Goal: Task Accomplishment & Management: Manage account settings

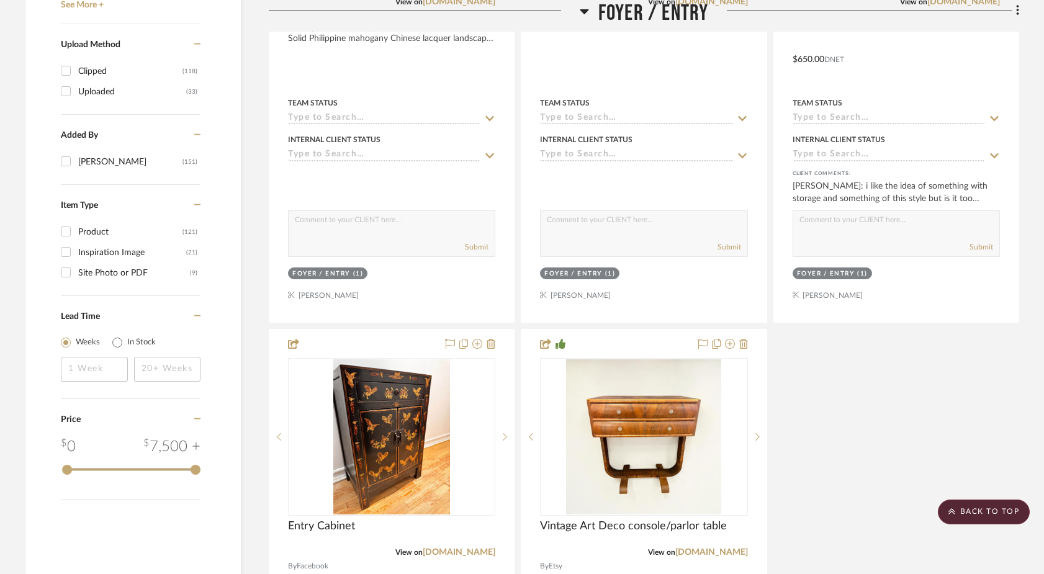
scroll to position [1770, 0]
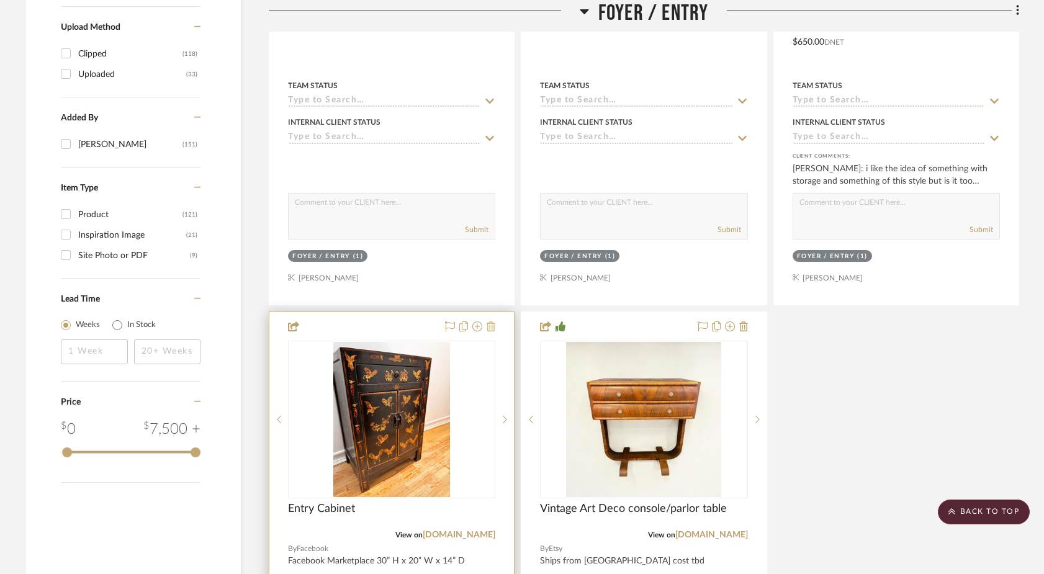
click at [493, 322] on icon at bounding box center [491, 327] width 9 height 10
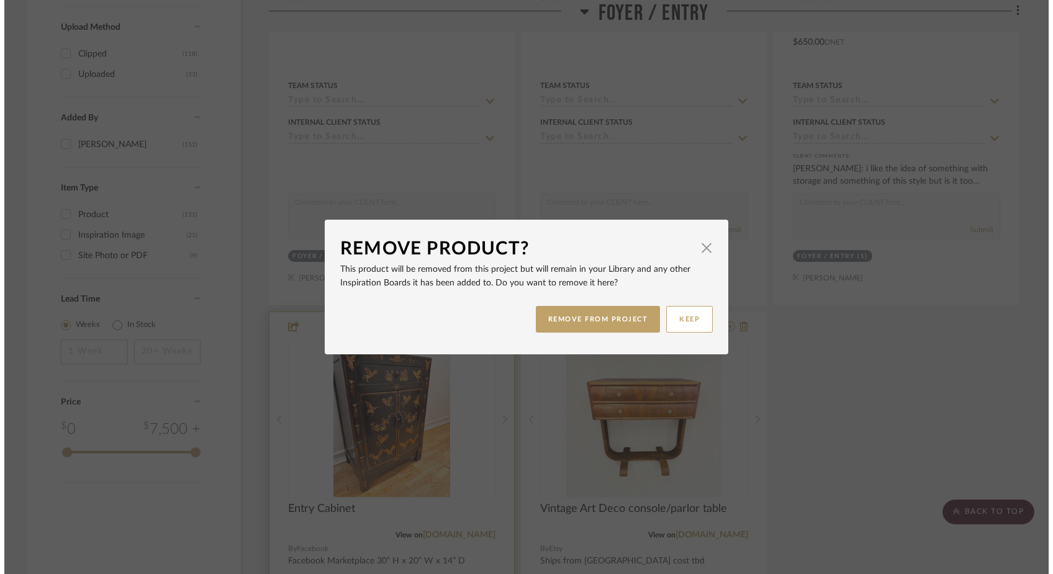
scroll to position [0, 0]
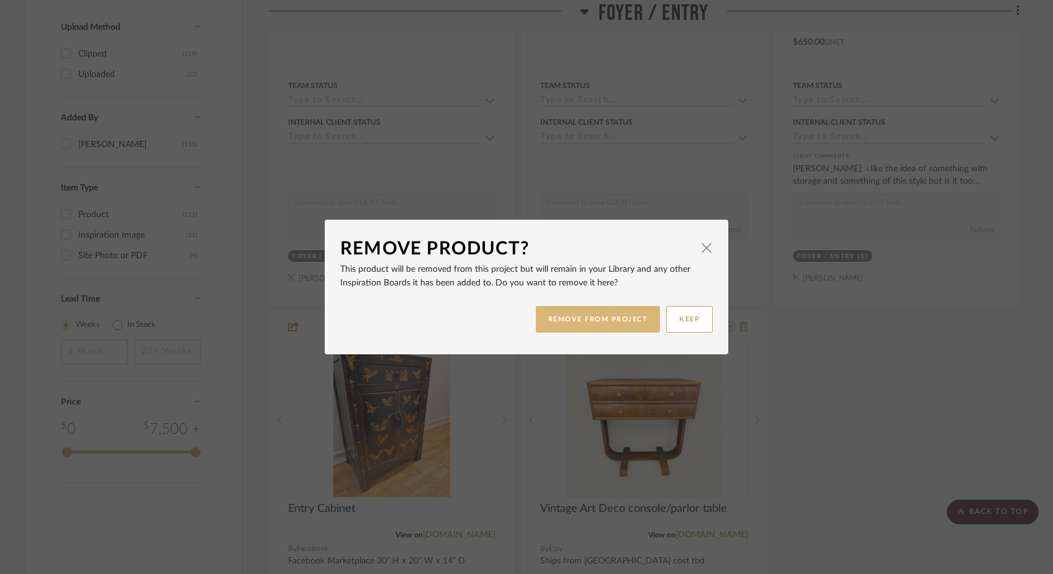
click at [550, 314] on button "REMOVE FROM PROJECT" at bounding box center [598, 319] width 125 height 27
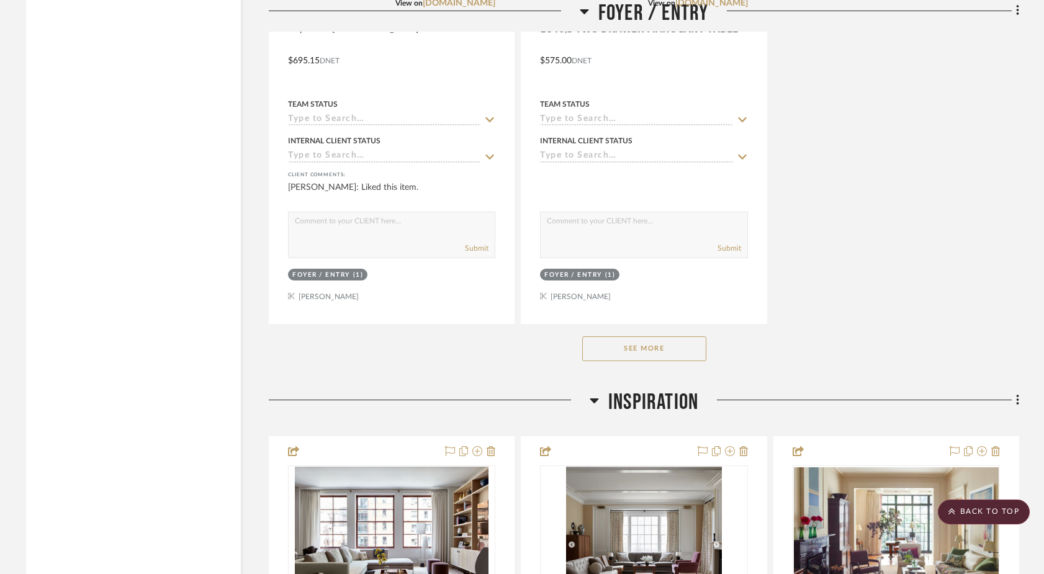
scroll to position [2394, 0]
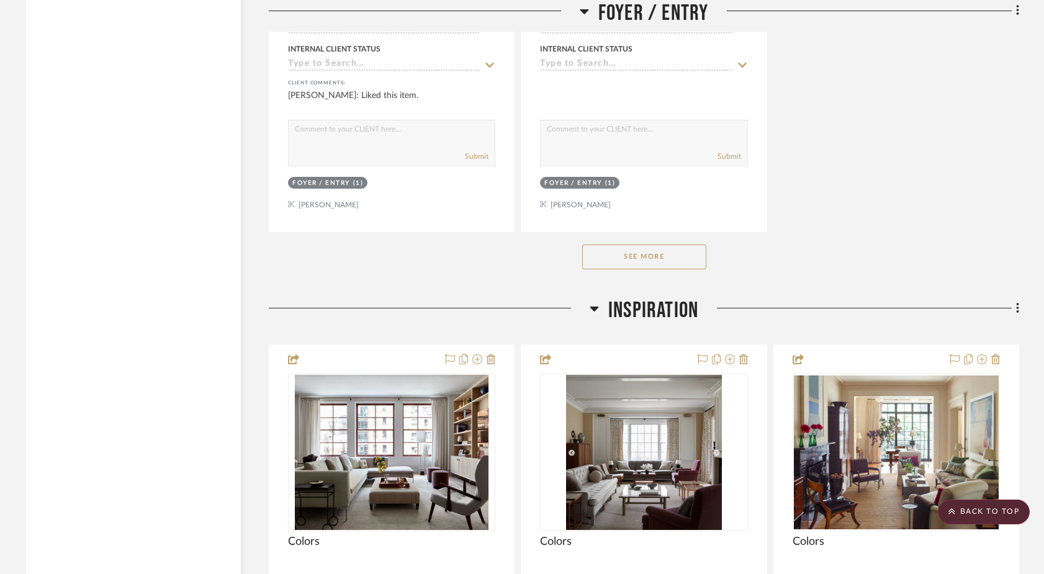
click at [623, 245] on button "See More" at bounding box center [644, 257] width 124 height 25
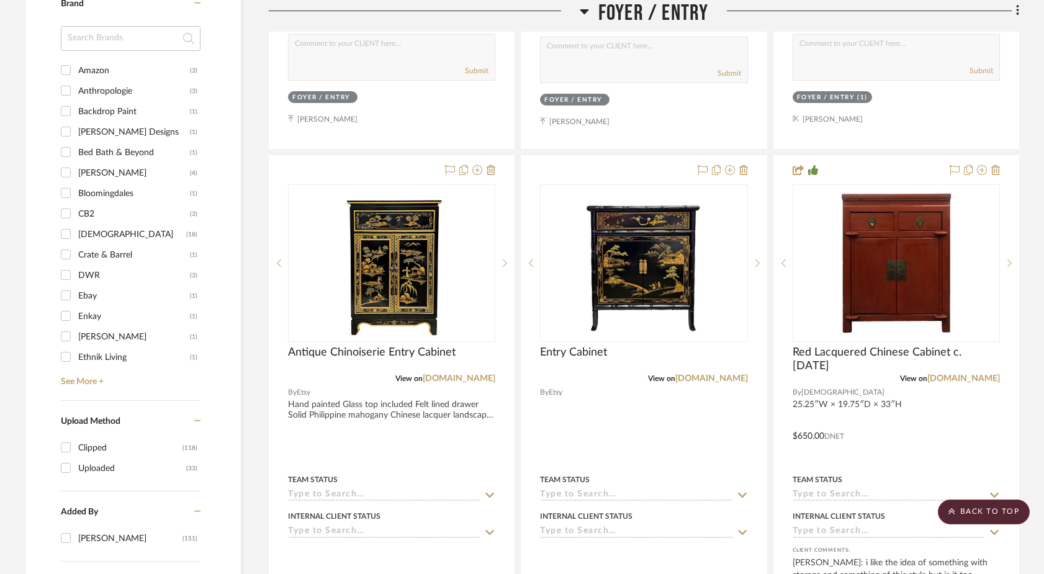
scroll to position [1312, 0]
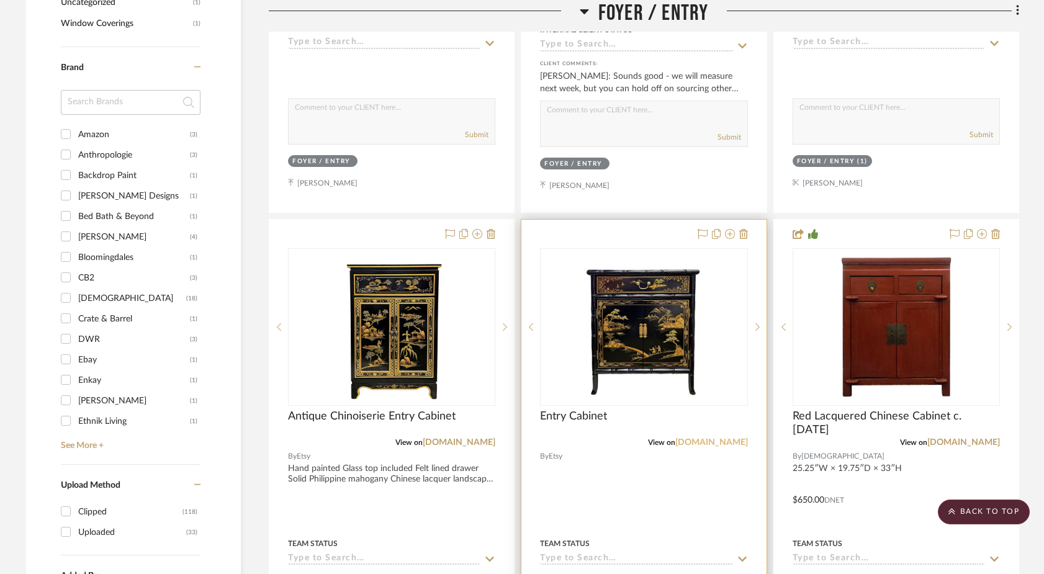
click at [719, 438] on link "[DOMAIN_NAME]" at bounding box center [712, 442] width 73 height 9
click at [588, 324] on img "0" at bounding box center [644, 327] width 156 height 155
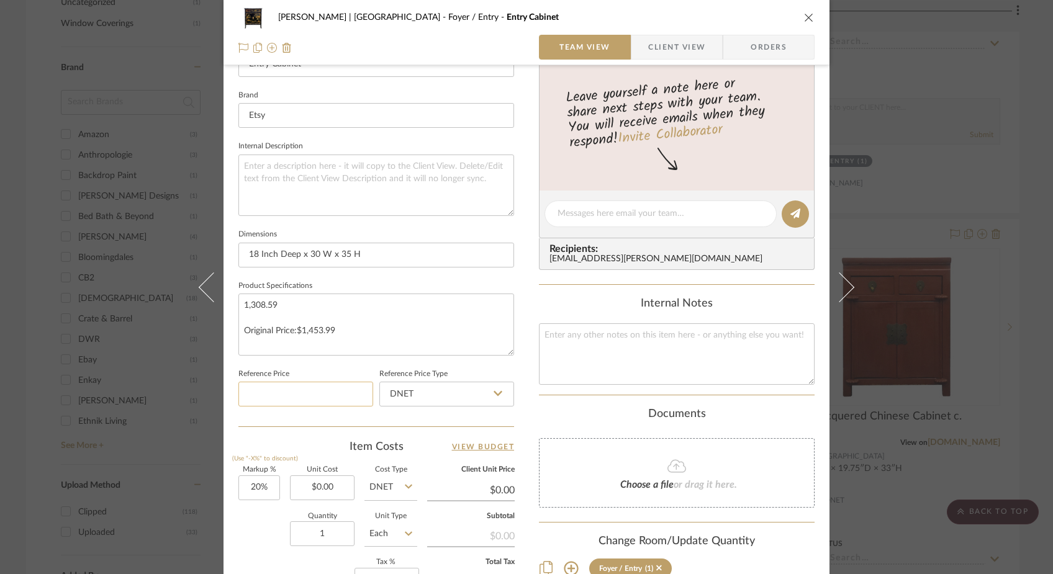
scroll to position [381, 0]
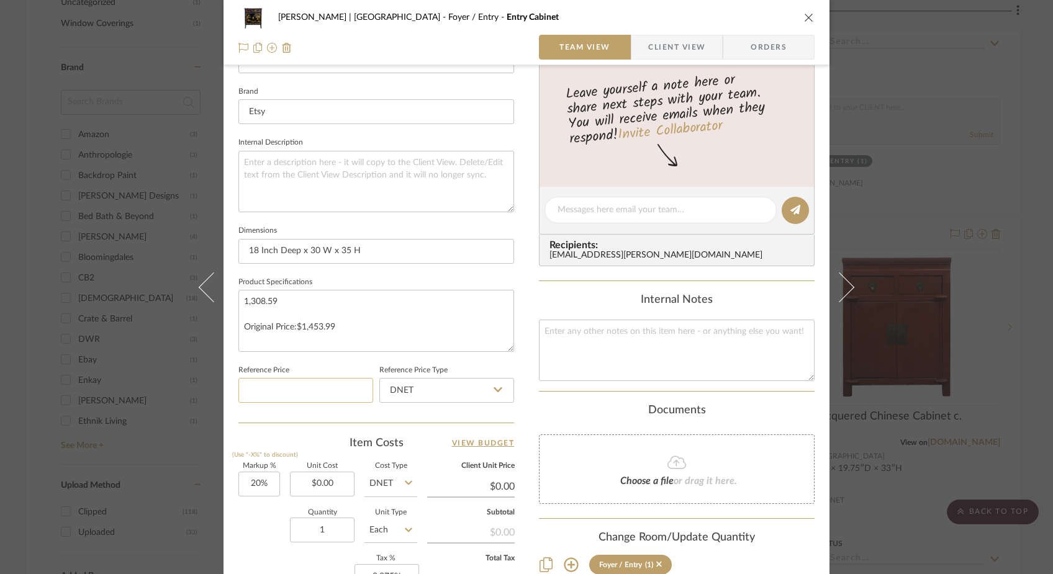
click at [301, 389] on input at bounding box center [305, 390] width 135 height 25
paste input "1308.59"
type input "$1,308.59"
type input "0.00"
click at [329, 483] on input "0.00" at bounding box center [322, 484] width 65 height 25
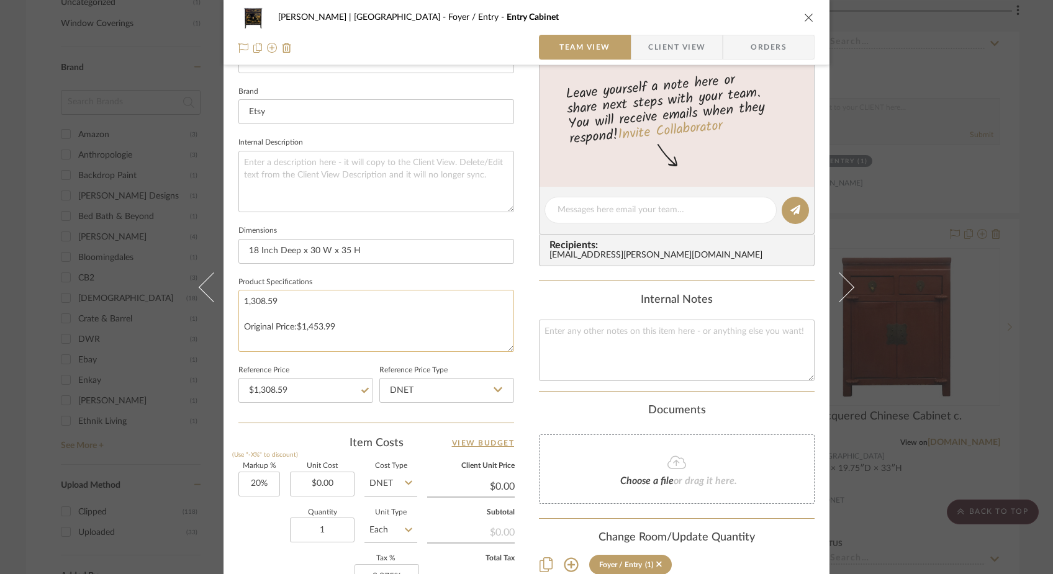
drag, startPoint x: 336, startPoint y: 328, endPoint x: 297, endPoint y: 329, distance: 38.5
click at [297, 329] on textarea "1,308.59 Original Price:$1,453.99" at bounding box center [376, 320] width 276 height 61
click at [336, 478] on input "0.00" at bounding box center [322, 484] width 65 height 25
paste input "1453.99"
type input "$1,453.99"
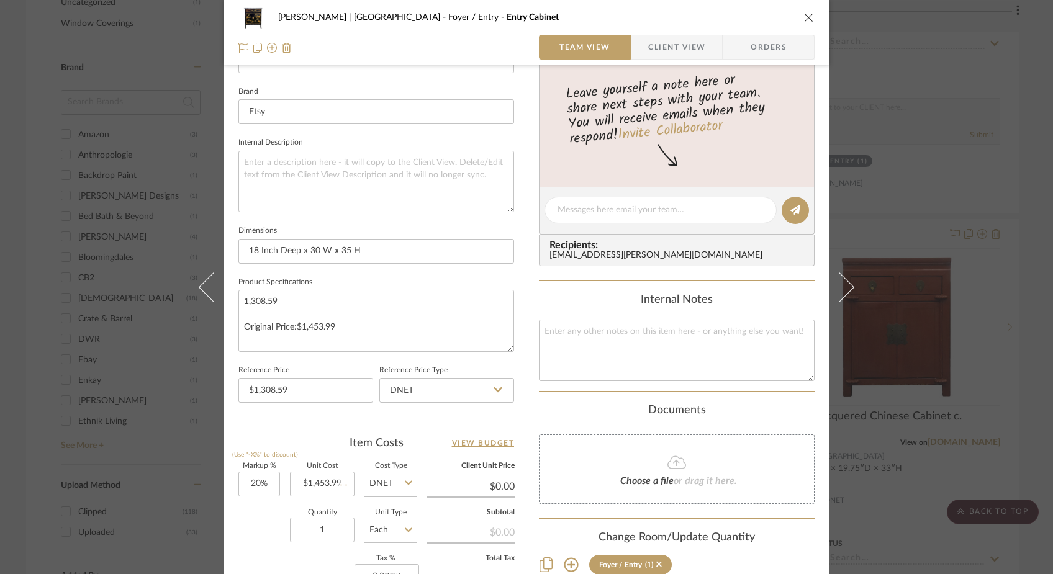
click at [270, 523] on div "Quantity 1 Unit Type Each" at bounding box center [327, 532] width 179 height 44
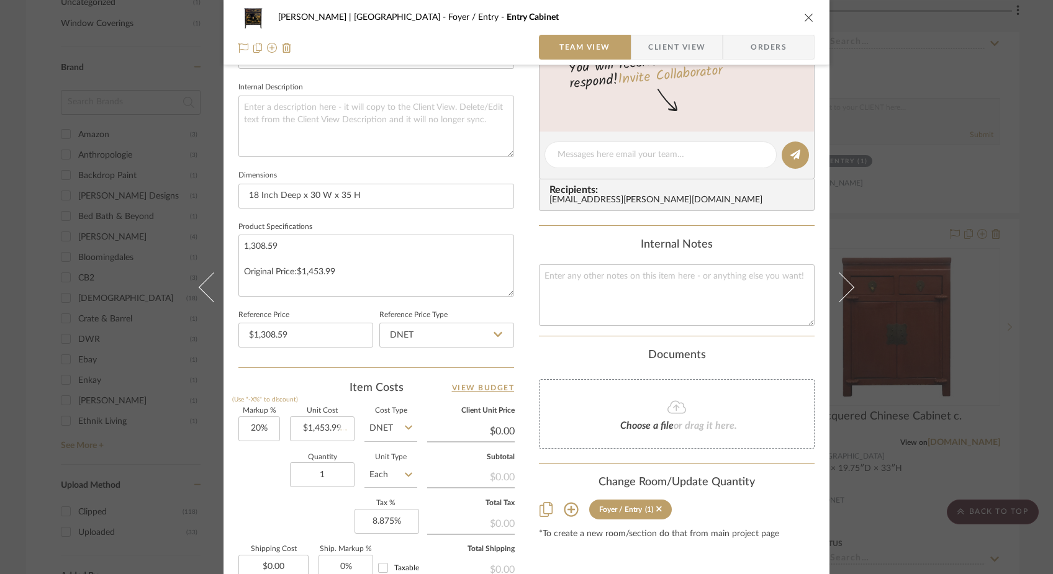
type input "$1,744.79"
type input "$174.48"
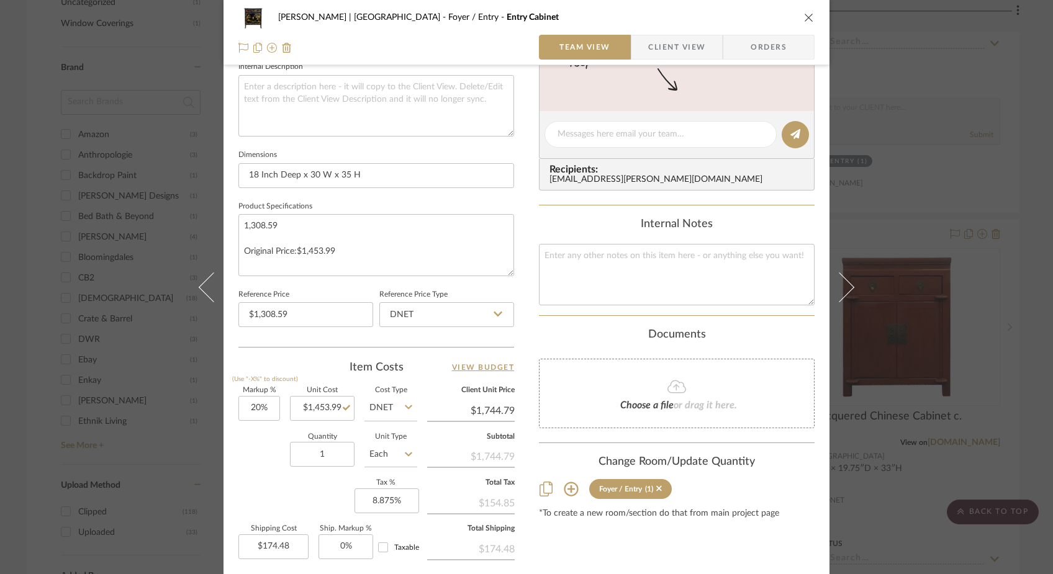
scroll to position [458, 0]
click at [259, 407] on input "20" at bounding box center [259, 407] width 42 height 25
type input "0%"
click at [257, 445] on div "Quantity 1 Unit Type Each" at bounding box center [327, 455] width 179 height 44
type input "$1,453.99"
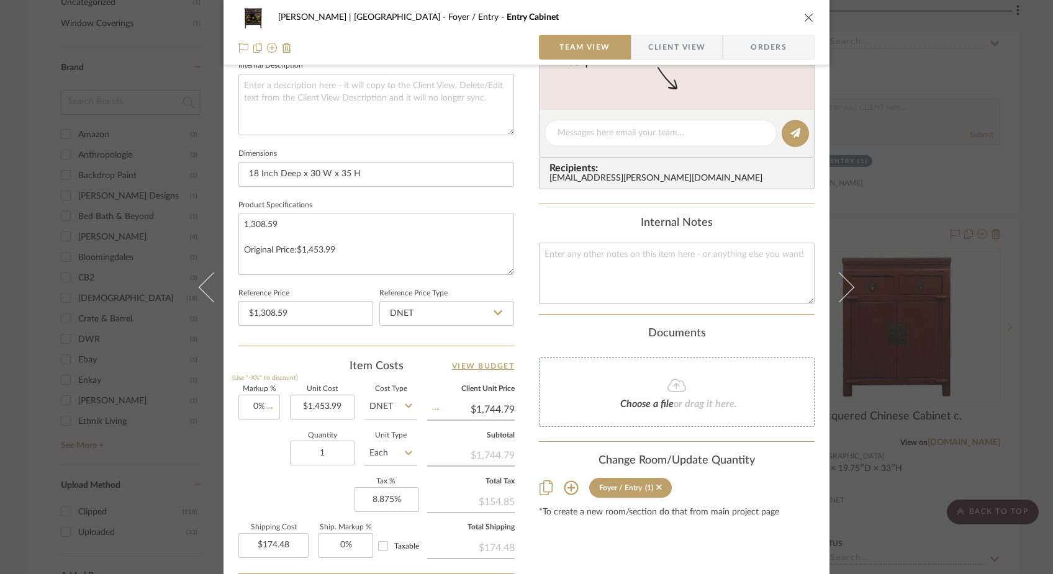
type input "$145.40"
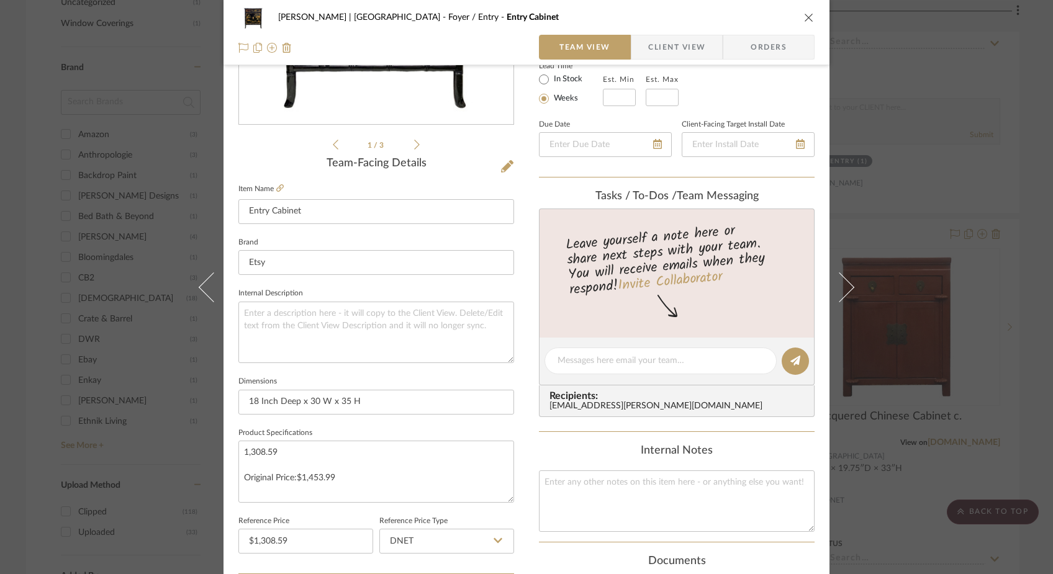
scroll to position [225, 0]
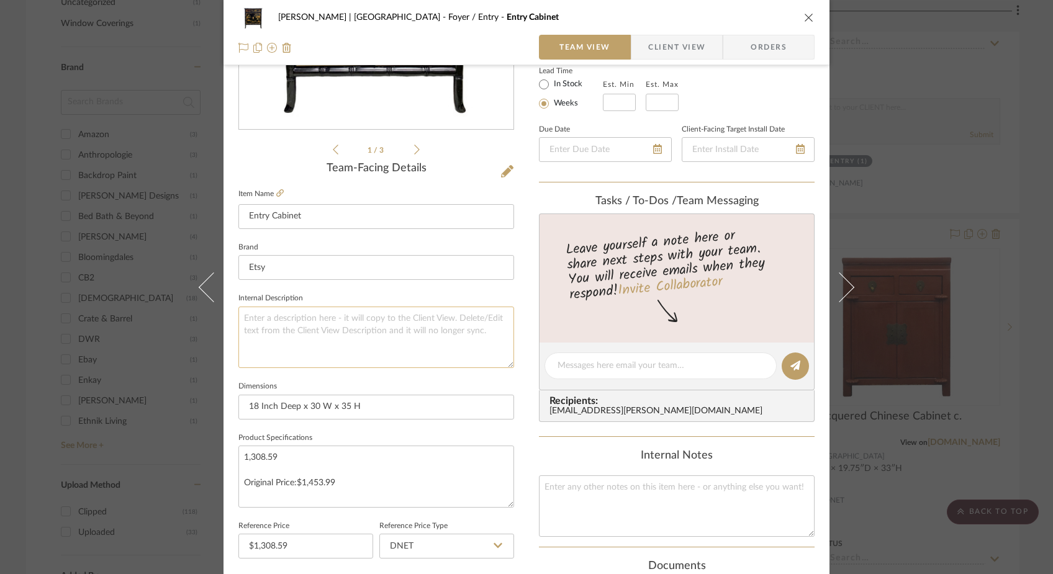
click at [286, 330] on textarea at bounding box center [376, 337] width 276 height 61
click at [298, 365] on textarea "On sale, price subject to change" at bounding box center [376, 337] width 276 height 61
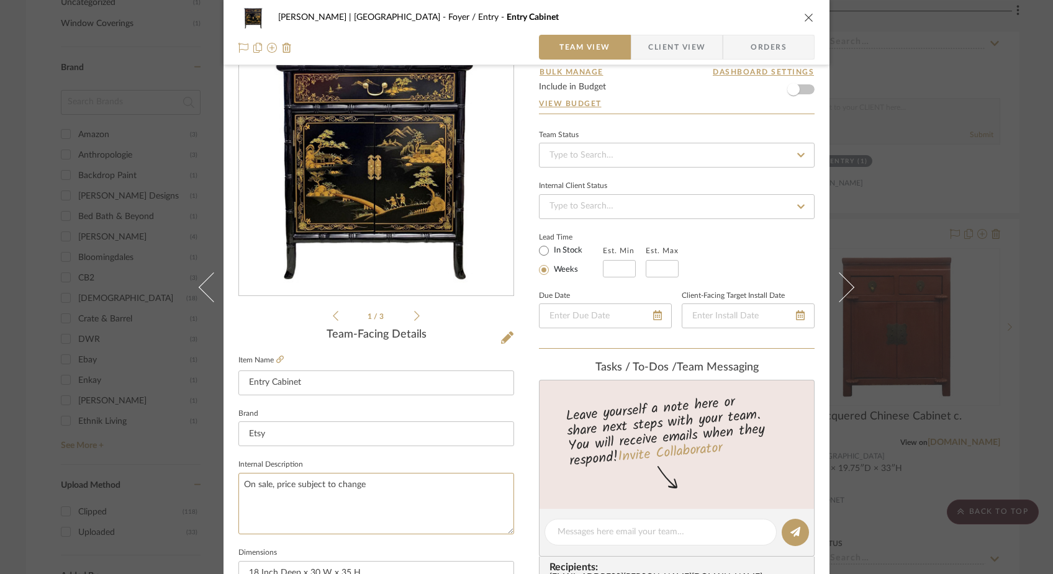
scroll to position [0, 0]
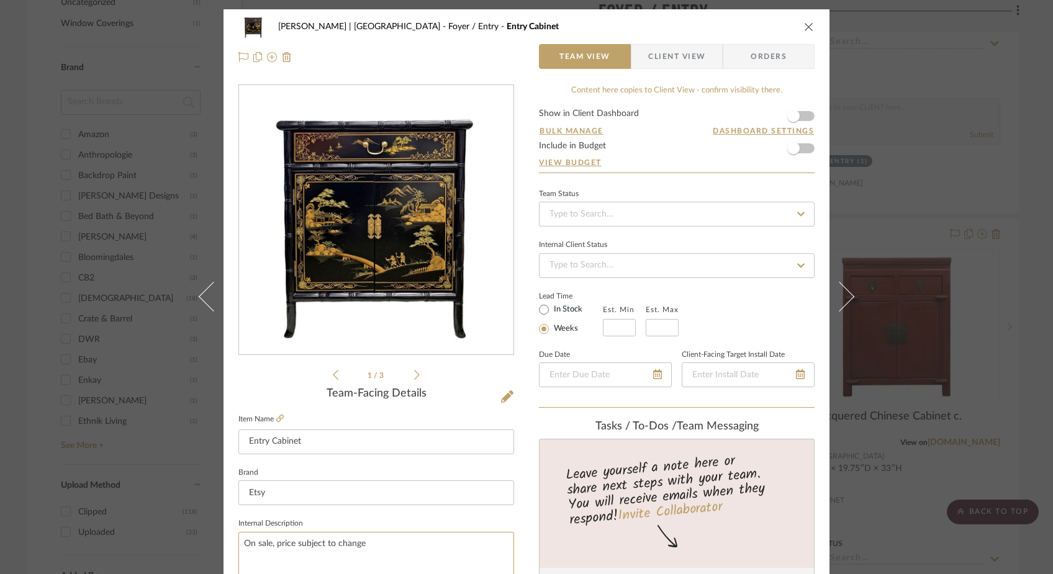
type textarea "On sale, price subject to change"
click at [810, 27] on div "Ferree | Brooklyn Heights Foyer / Entry Entry Cabinet Team View Client View Ord…" at bounding box center [527, 41] width 606 height 65
click at [805, 25] on icon "close" at bounding box center [809, 27] width 10 height 10
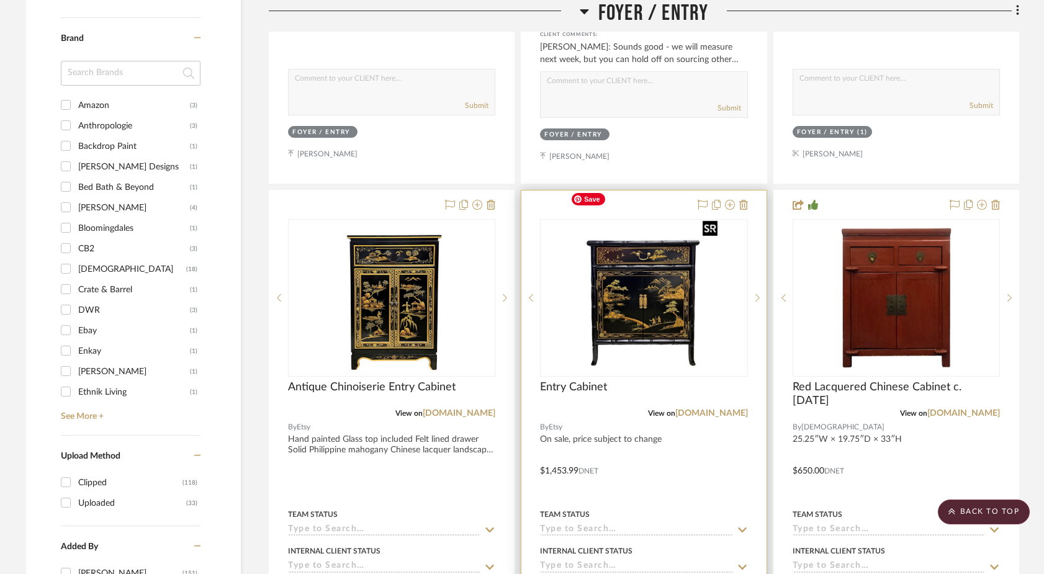
scroll to position [1342, 0]
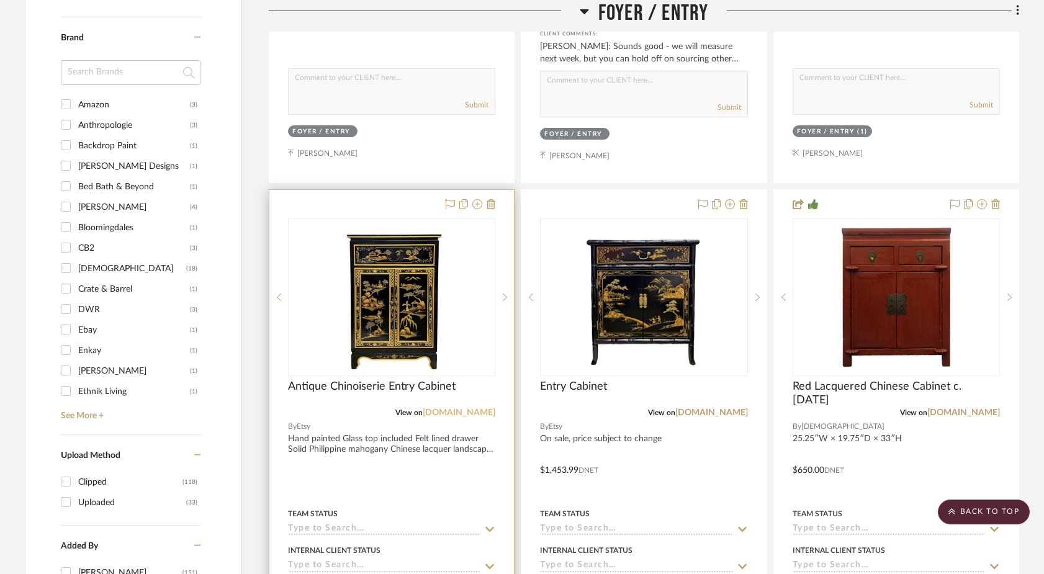
click at [472, 409] on link "[DOMAIN_NAME]" at bounding box center [459, 413] width 73 height 9
click at [374, 292] on img "0" at bounding box center [392, 297] width 122 height 155
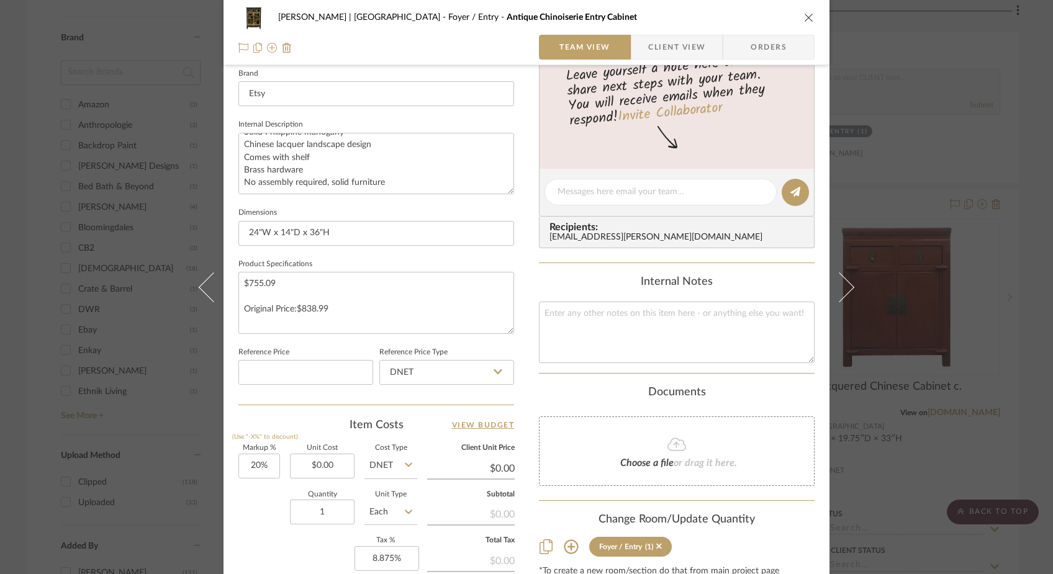
scroll to position [545, 0]
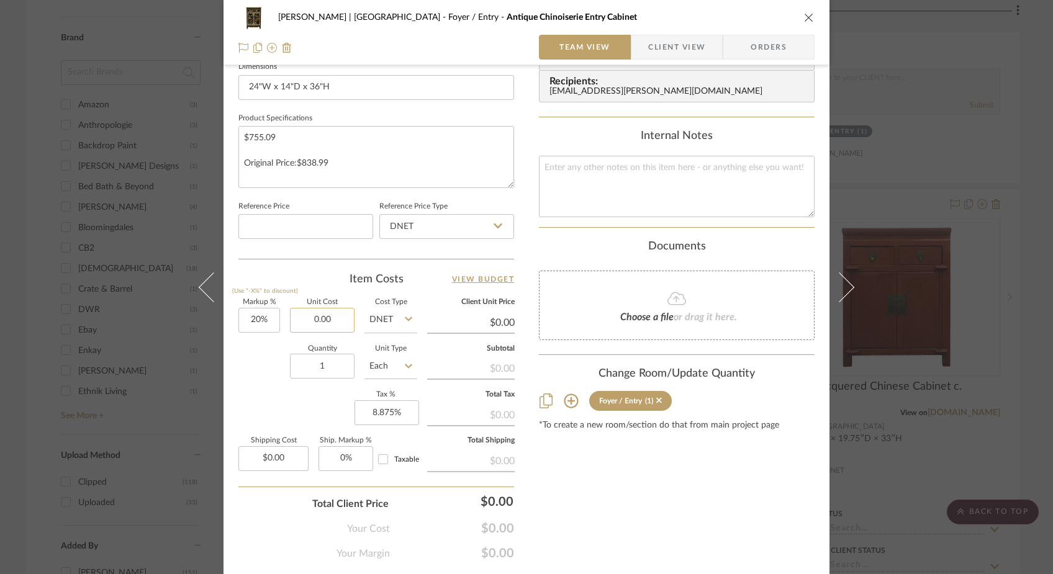
click at [320, 313] on input "0.00" at bounding box center [322, 320] width 65 height 25
paste input "755.09"
type input "$755.09"
click at [265, 356] on div "Quantity 1 Unit Type Each" at bounding box center [327, 368] width 179 height 44
type input "$906.11"
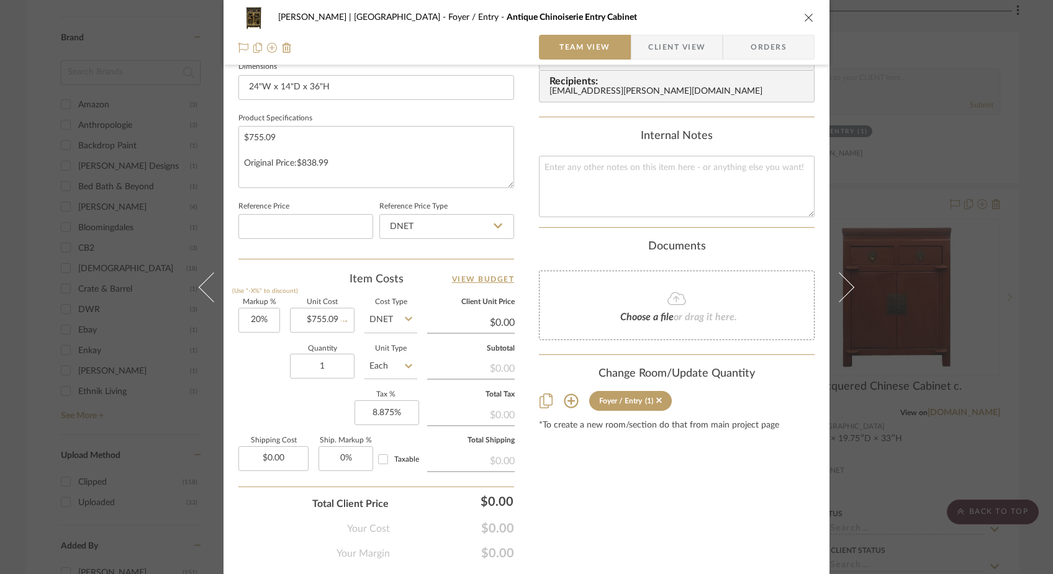
type input "$90.61"
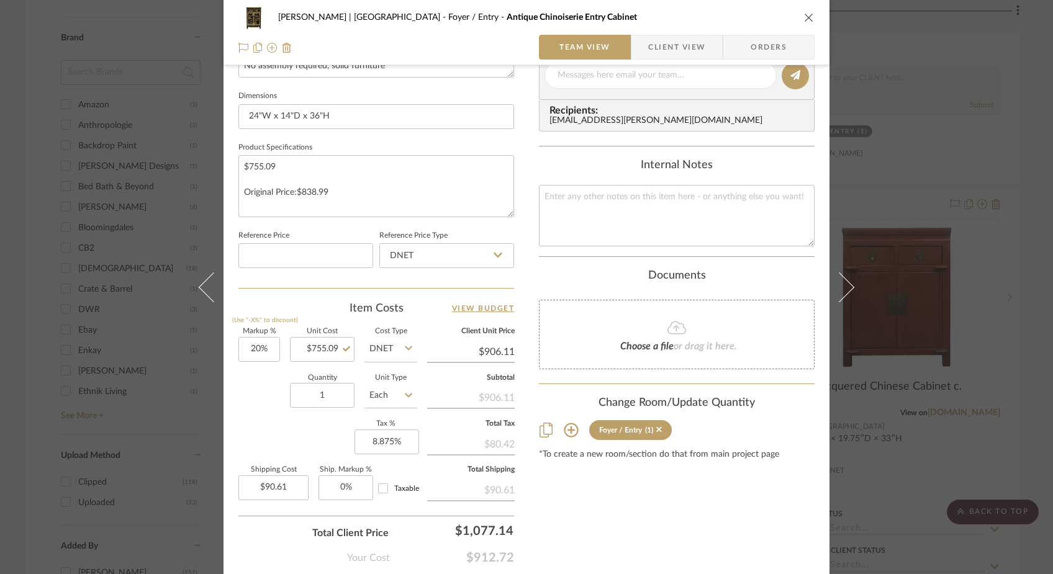
scroll to position [501, 0]
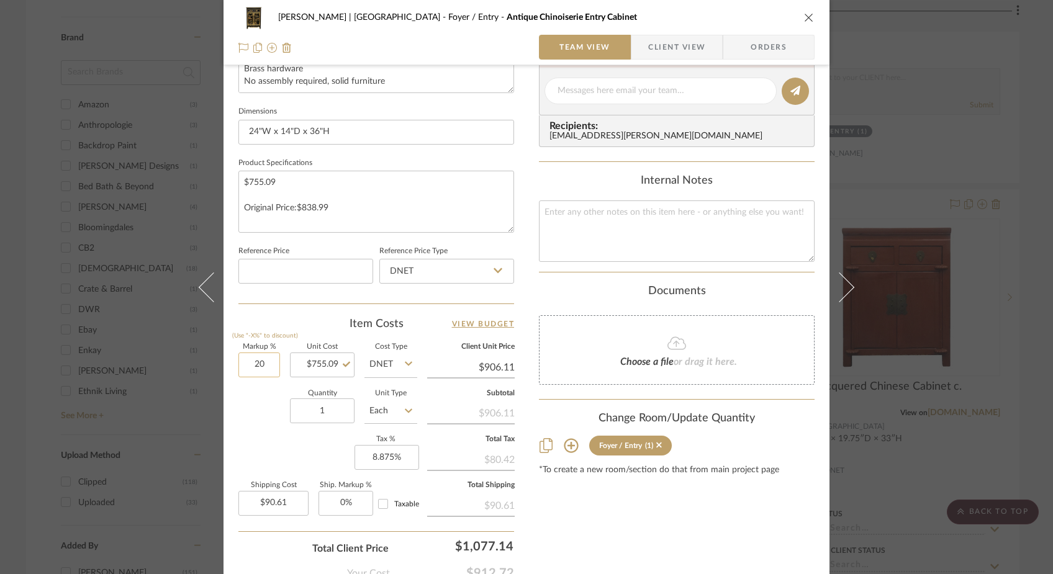
click at [258, 360] on input "20" at bounding box center [259, 365] width 42 height 25
type input "10%"
click at [257, 412] on div "Quantity 1 Unit Type Each" at bounding box center [327, 413] width 179 height 44
type input "$830.60"
type input "$83.06"
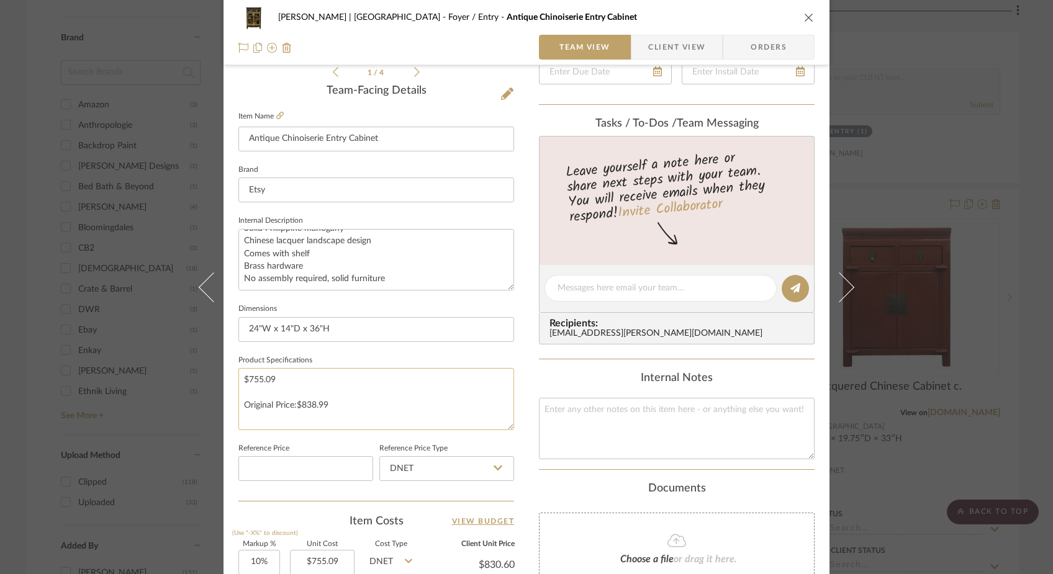
scroll to position [301, 0]
click at [804, 14] on icon "close" at bounding box center [809, 17] width 10 height 10
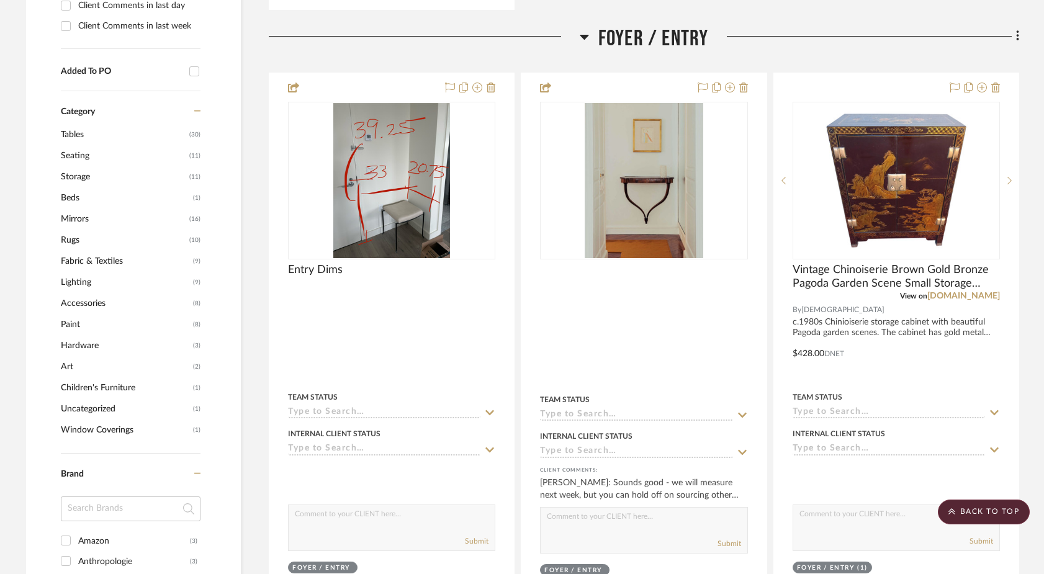
scroll to position [902, 0]
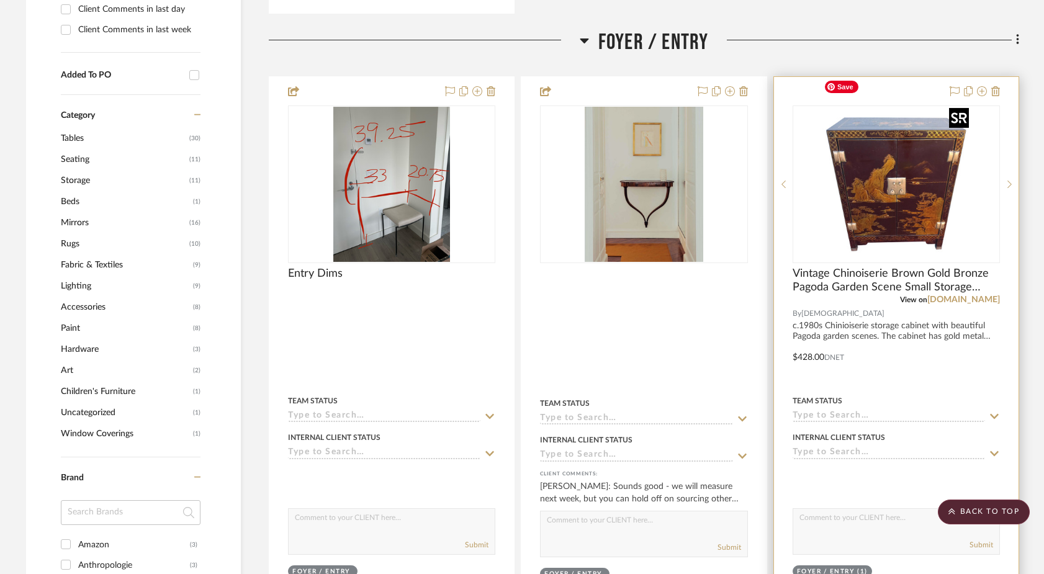
click at [817, 152] on img "0" at bounding box center [896, 184] width 155 height 155
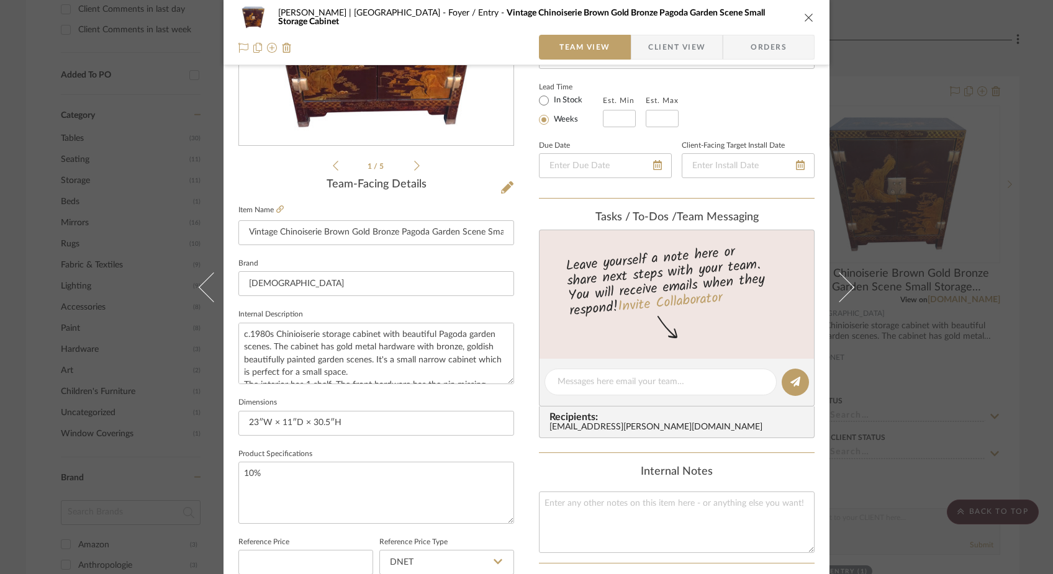
scroll to position [378, 0]
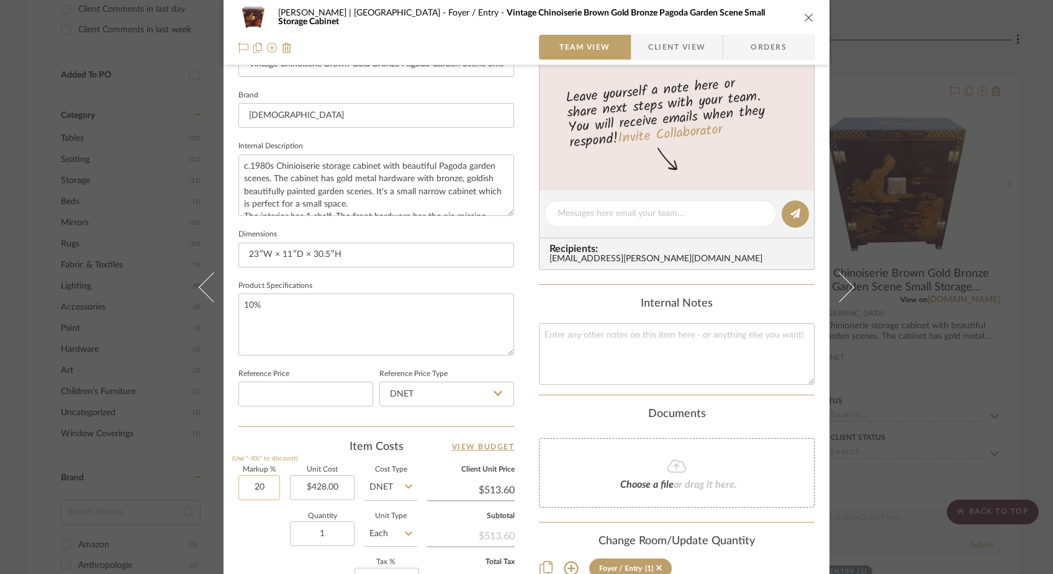
click at [257, 487] on input "20" at bounding box center [259, 488] width 42 height 25
type input "10%"
click at [248, 528] on div "Quantity 1 Unit Type Each" at bounding box center [327, 536] width 179 height 44
type input "$470.80"
type input "$47.08"
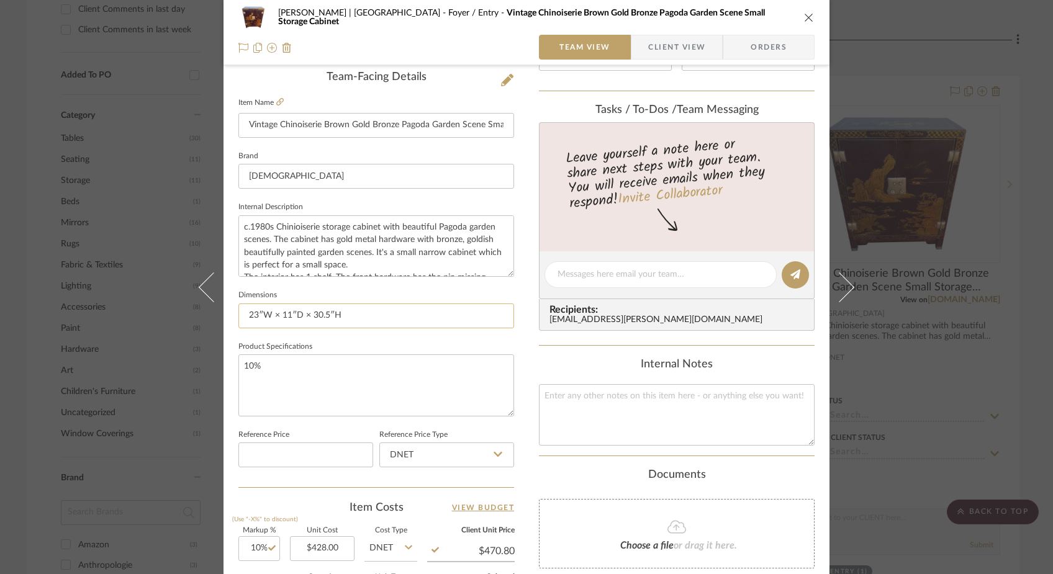
scroll to position [307, 0]
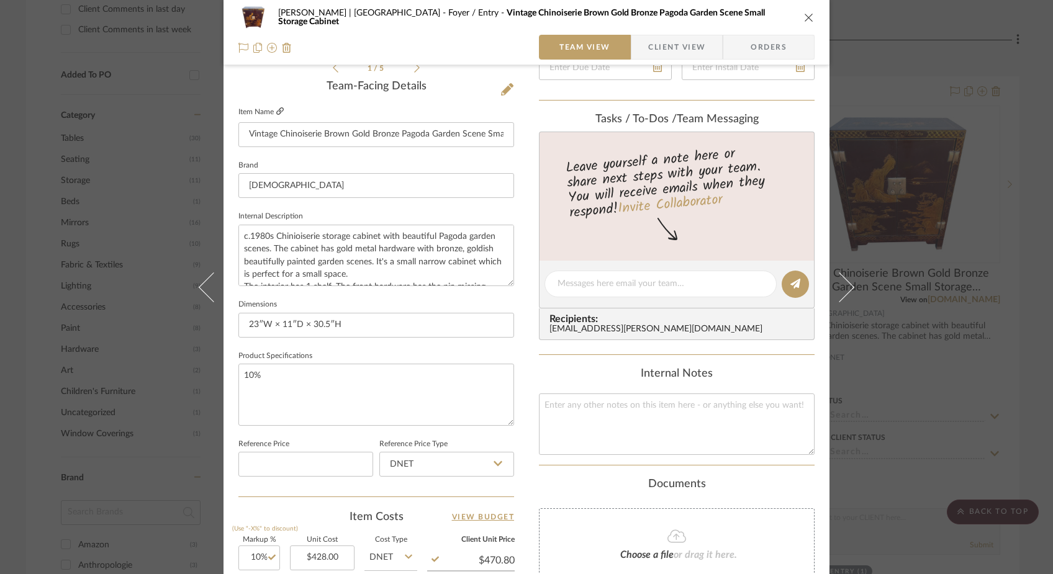
click at [276, 112] on icon at bounding box center [279, 110] width 7 height 7
click at [804, 16] on icon "close" at bounding box center [809, 17] width 10 height 10
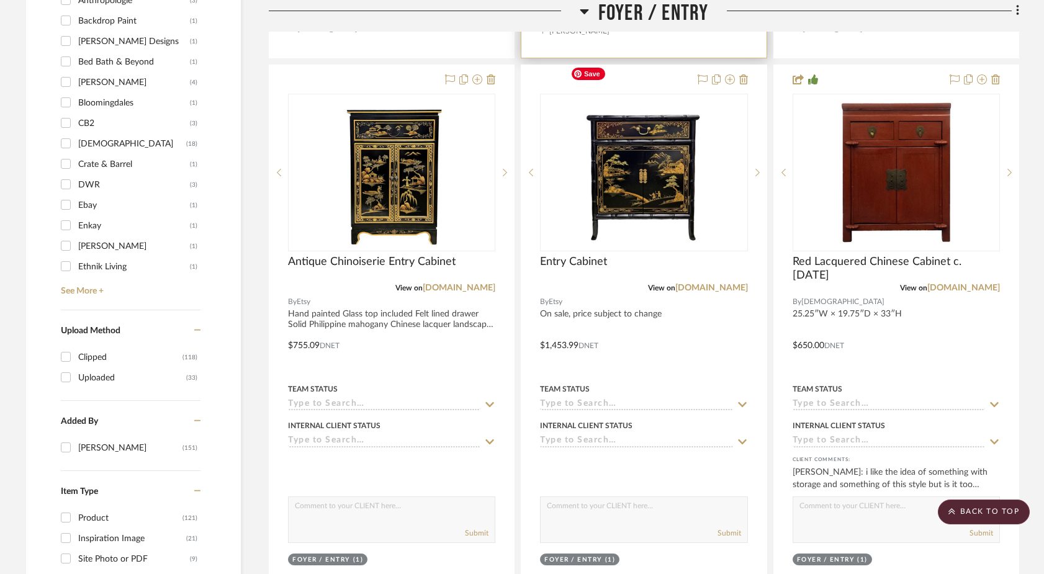
scroll to position [1467, 0]
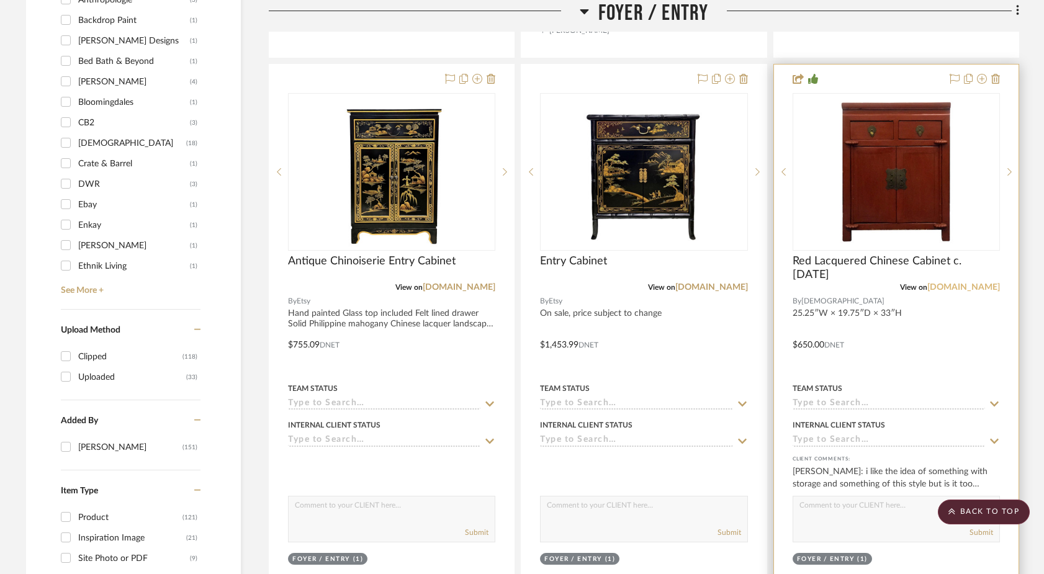
click at [817, 283] on link "[DOMAIN_NAME]" at bounding box center [964, 287] width 73 height 9
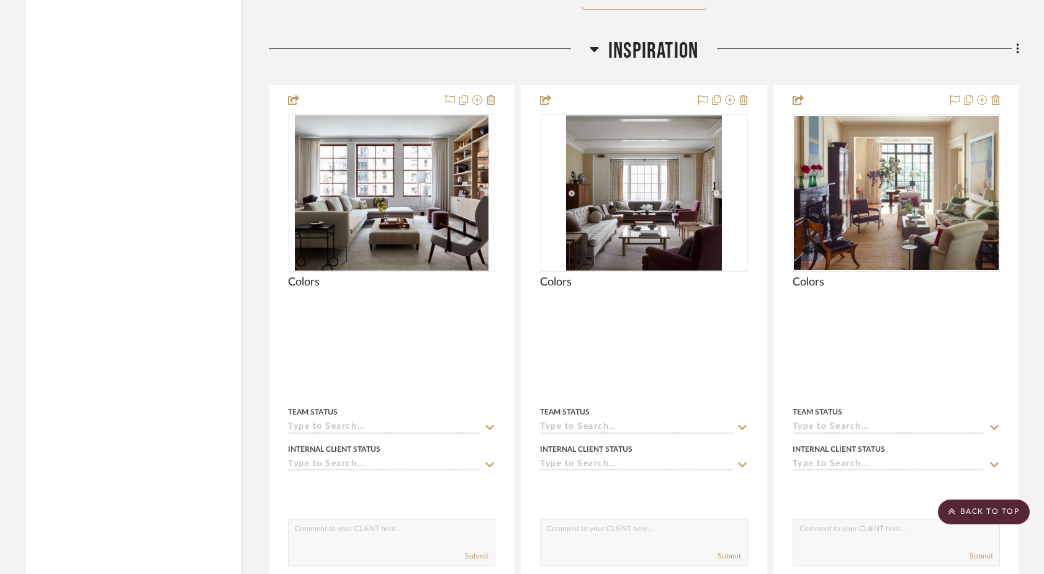
scroll to position [3201, 0]
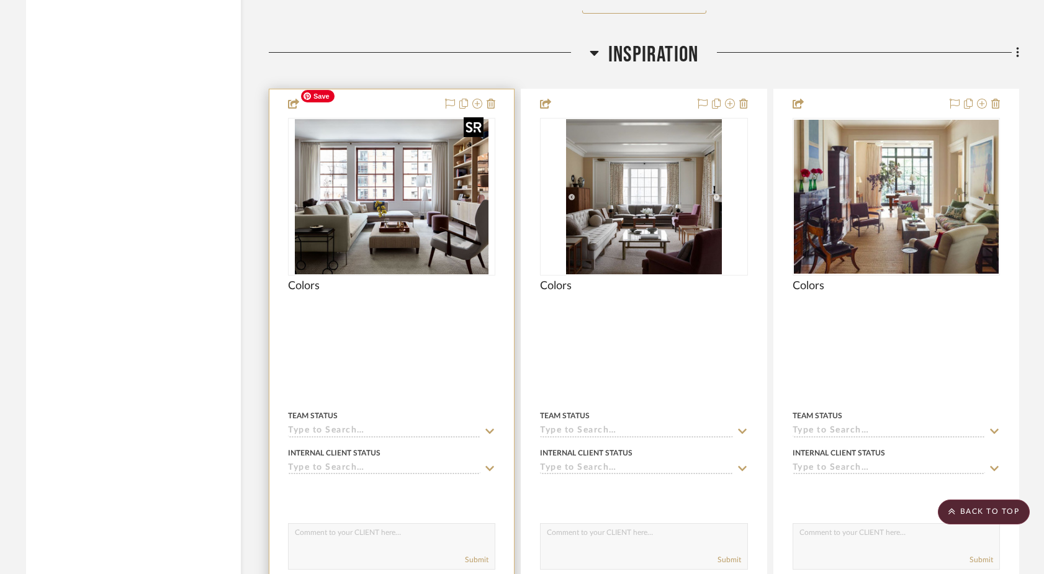
click at [363, 202] on img "0" at bounding box center [392, 196] width 194 height 155
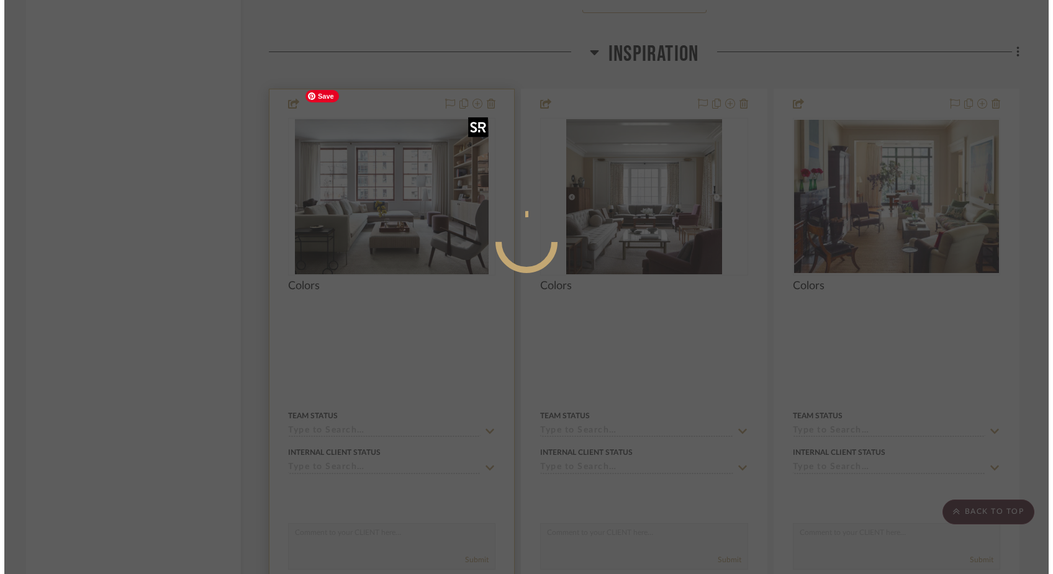
scroll to position [0, 0]
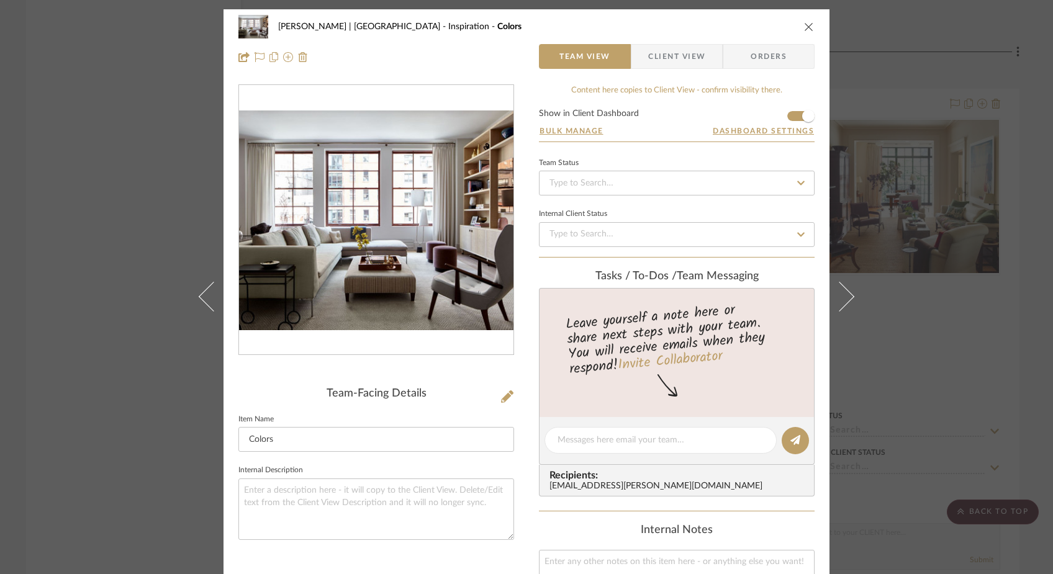
click at [282, 278] on img "0" at bounding box center [376, 221] width 274 height 220
